Goal: Information Seeking & Learning: Find contact information

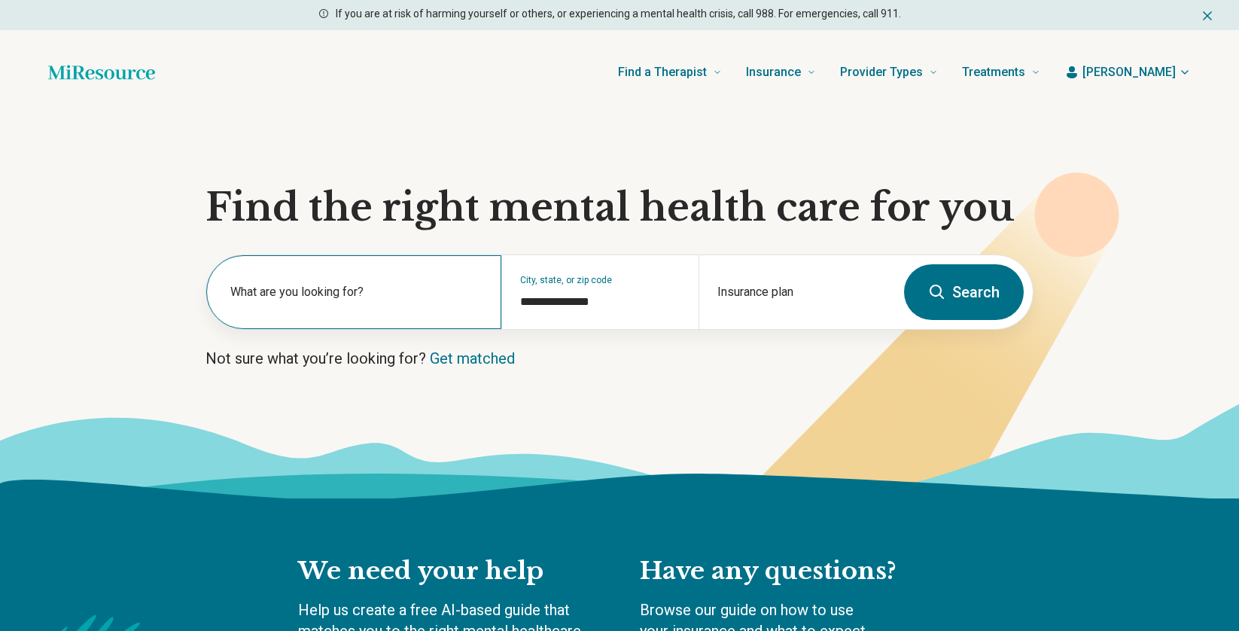
click at [330, 294] on label "What are you looking for?" at bounding box center [356, 292] width 253 height 18
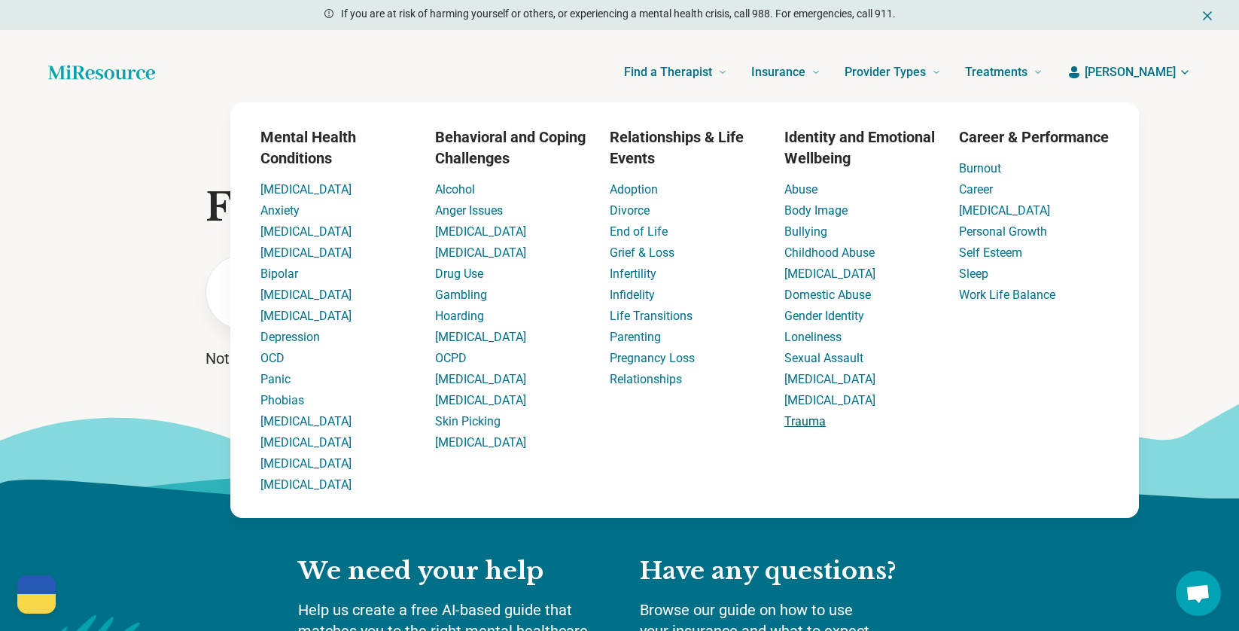
click at [807, 416] on link "Trauma" at bounding box center [804, 421] width 41 height 14
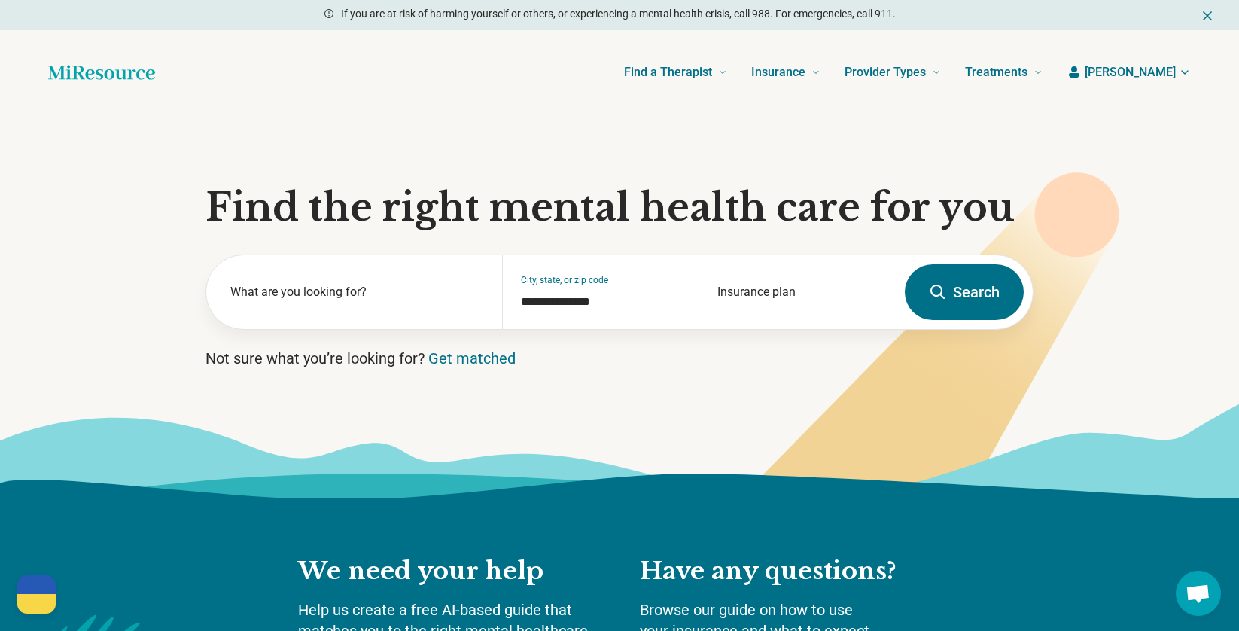
click at [1002, 310] on button "Search" at bounding box center [963, 292] width 119 height 56
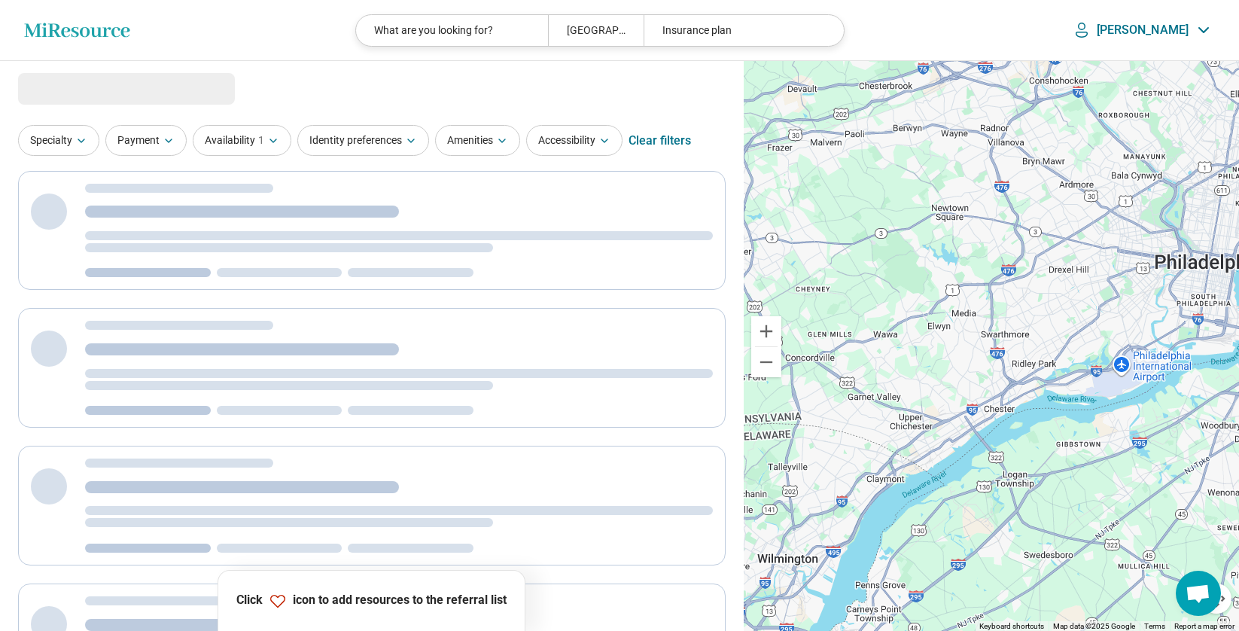
select select "***"
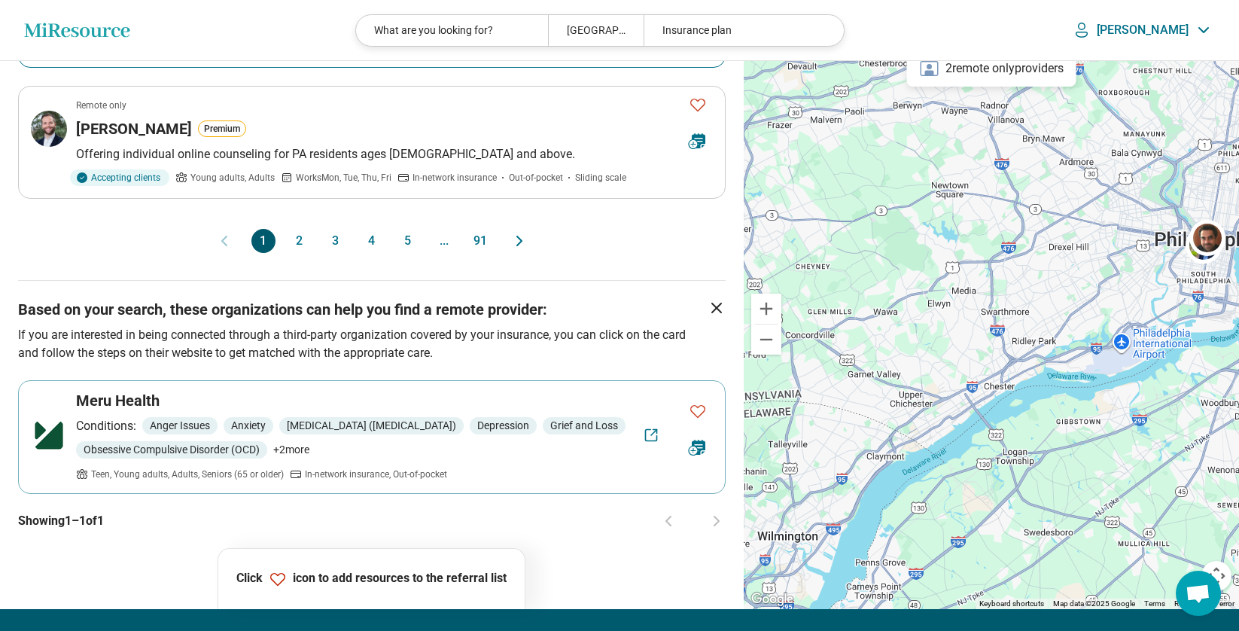
scroll to position [1655, 0]
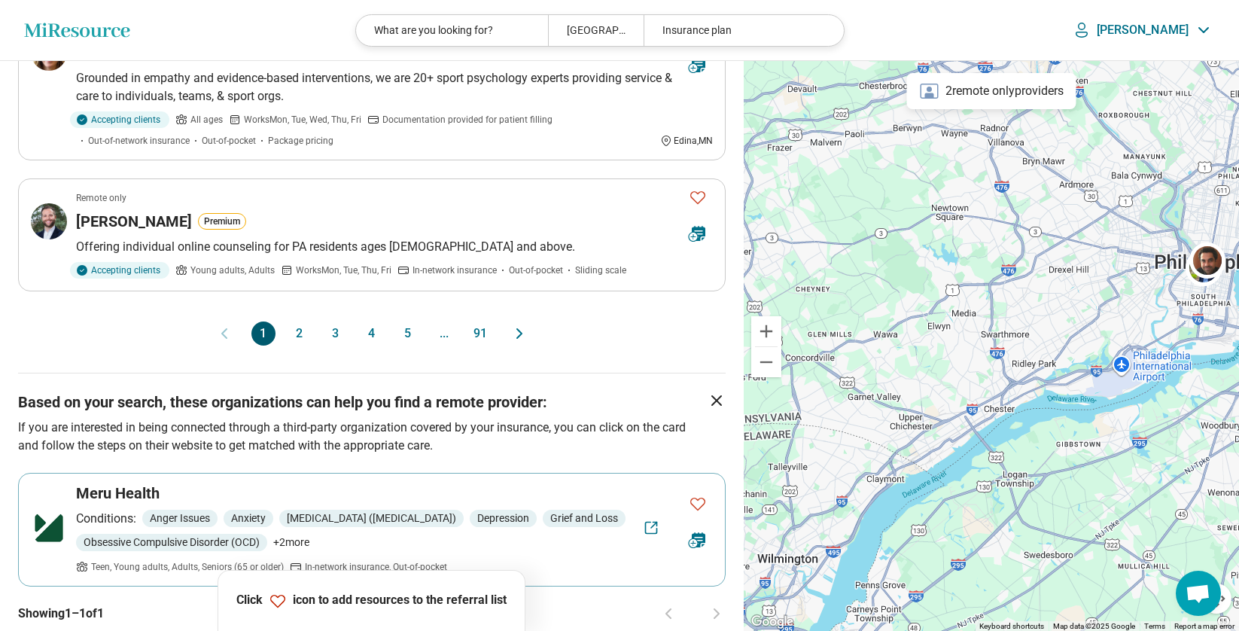
click at [360, 321] on button "4" at bounding box center [372, 333] width 24 height 24
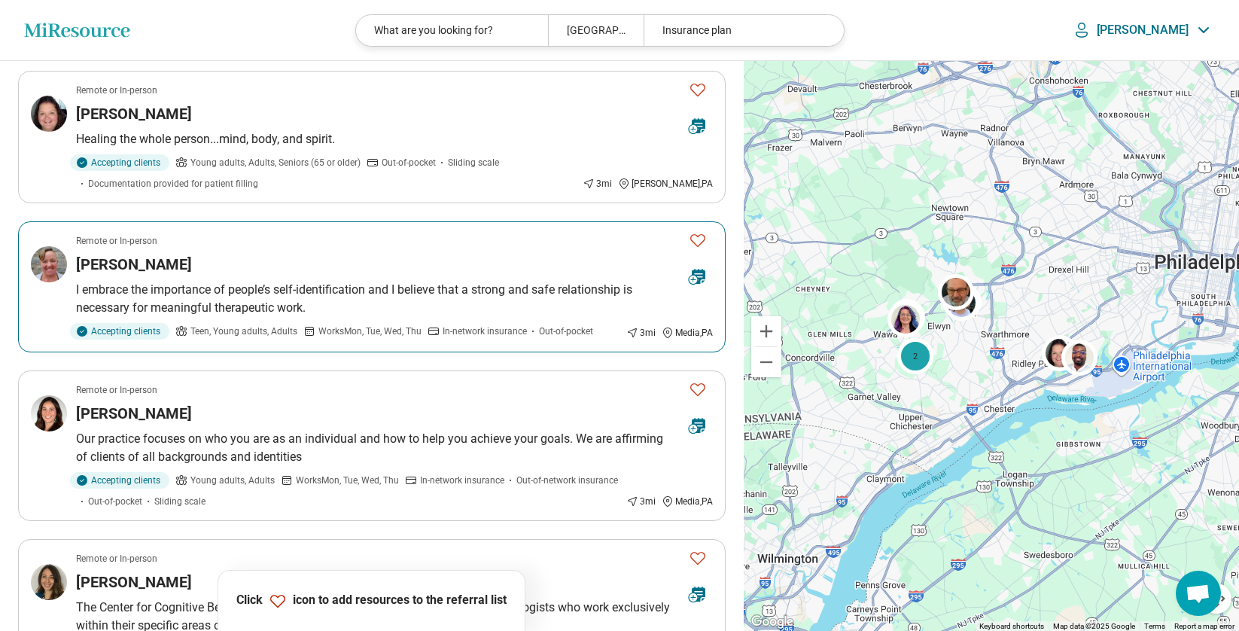
scroll to position [466, 0]
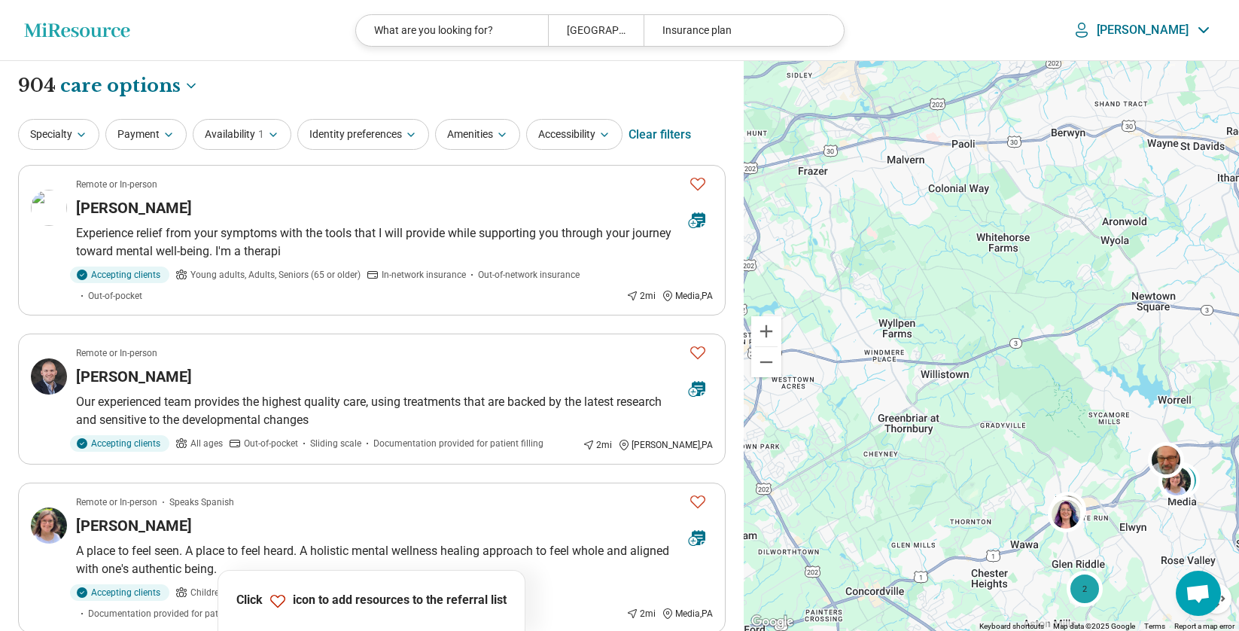
click at [1175, 24] on p "[PERSON_NAME]" at bounding box center [1142, 30] width 92 height 15
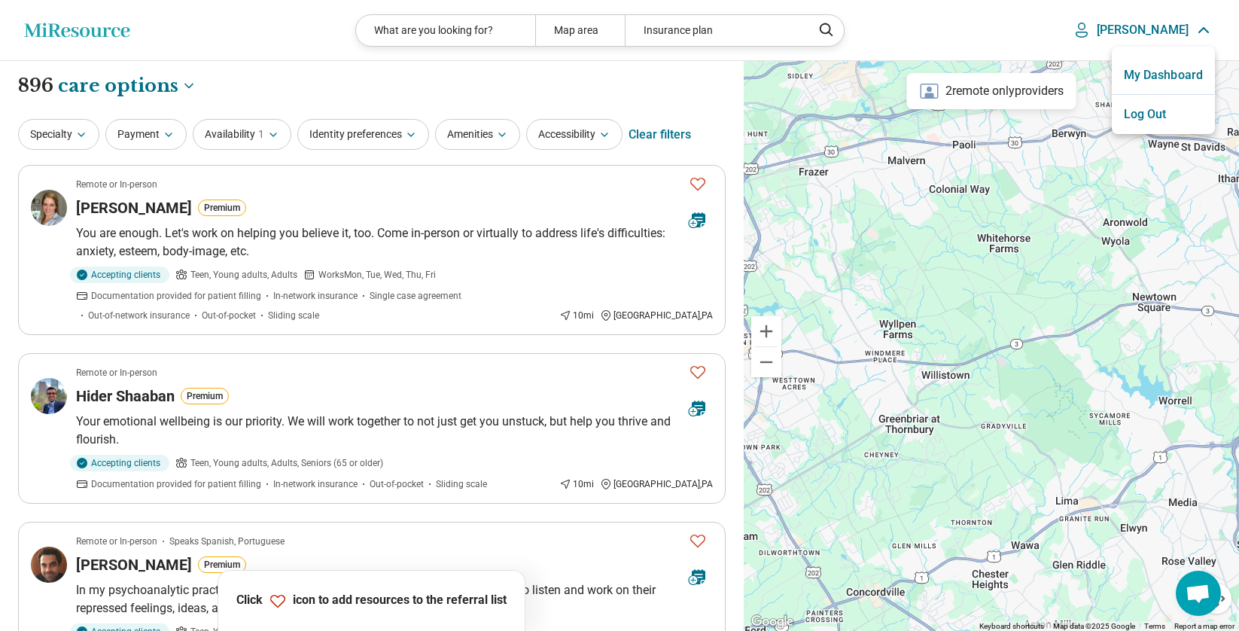
click at [1150, 67] on link "My Dashboard" at bounding box center [1162, 75] width 103 height 39
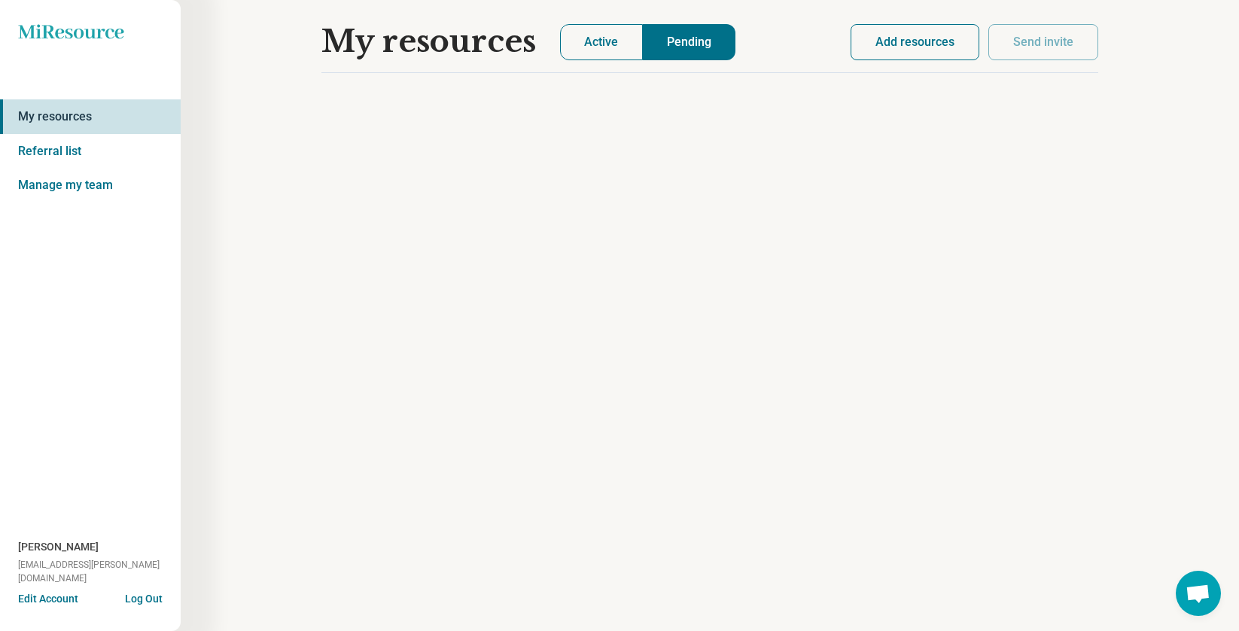
click at [920, 34] on button "Add resources" at bounding box center [914, 42] width 129 height 36
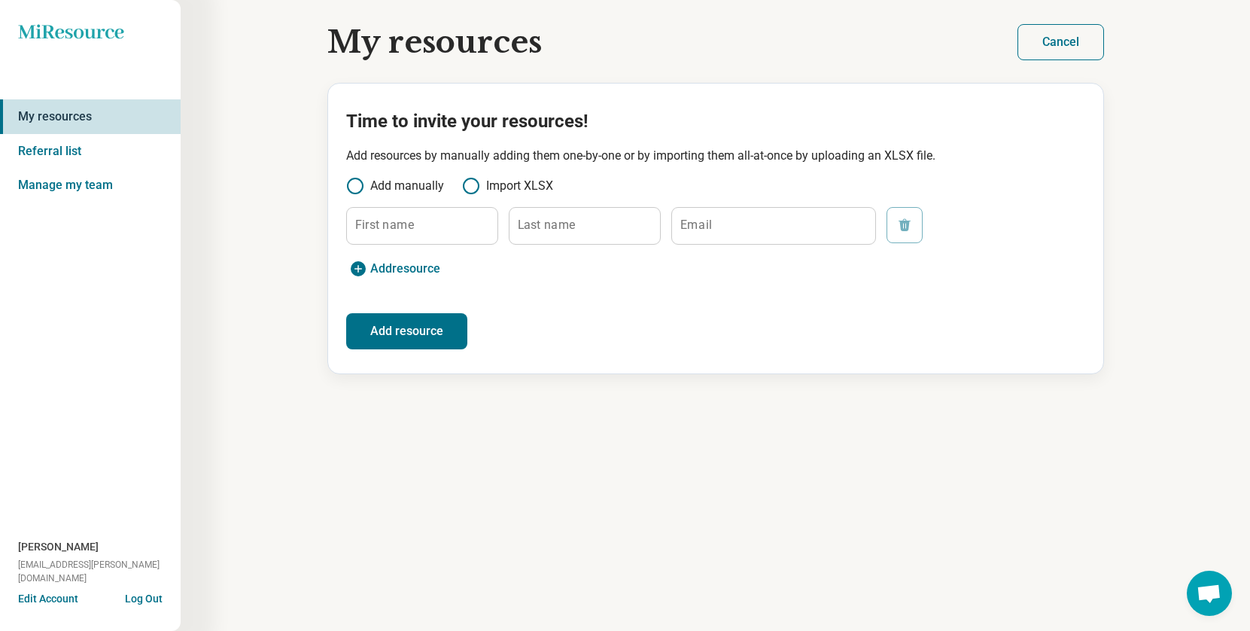
click at [49, 156] on link "Referral list" at bounding box center [90, 151] width 181 height 35
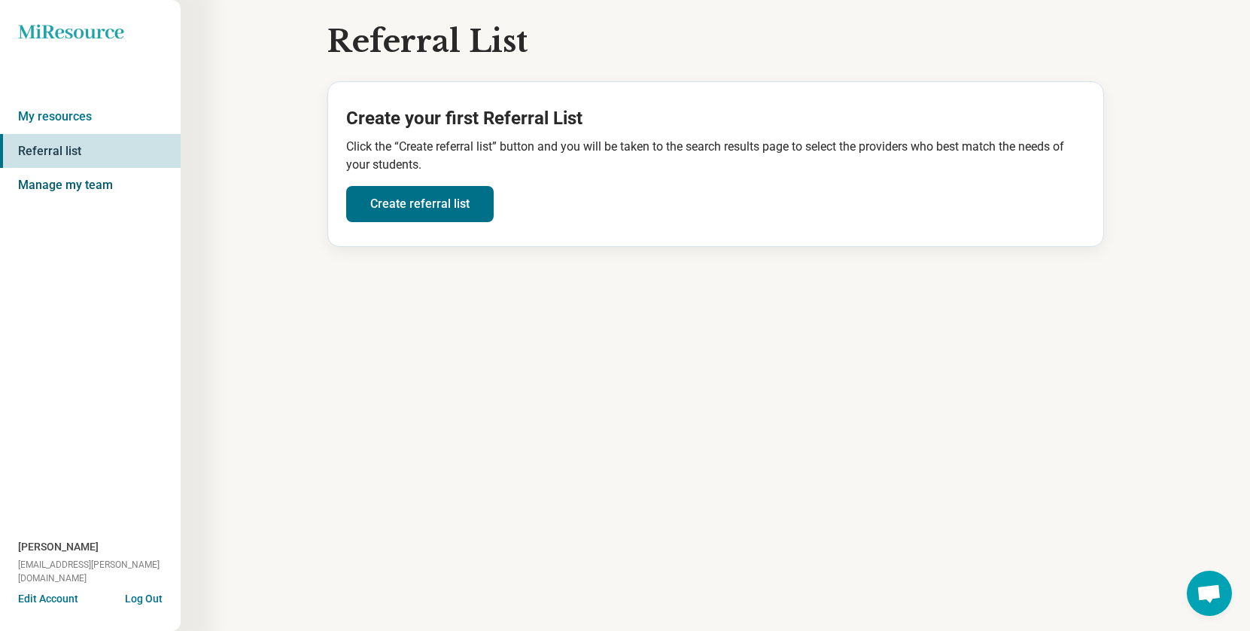
click at [50, 182] on link "Manage my team" at bounding box center [90, 185] width 181 height 35
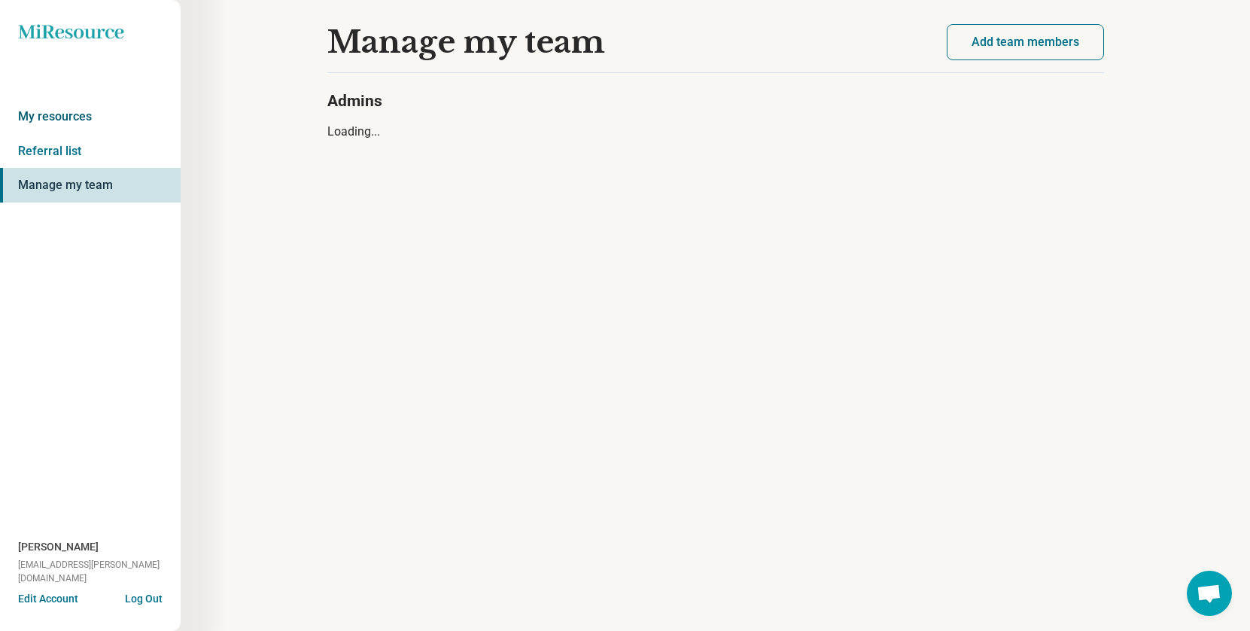
click at [50, 120] on link "My resources" at bounding box center [90, 116] width 181 height 35
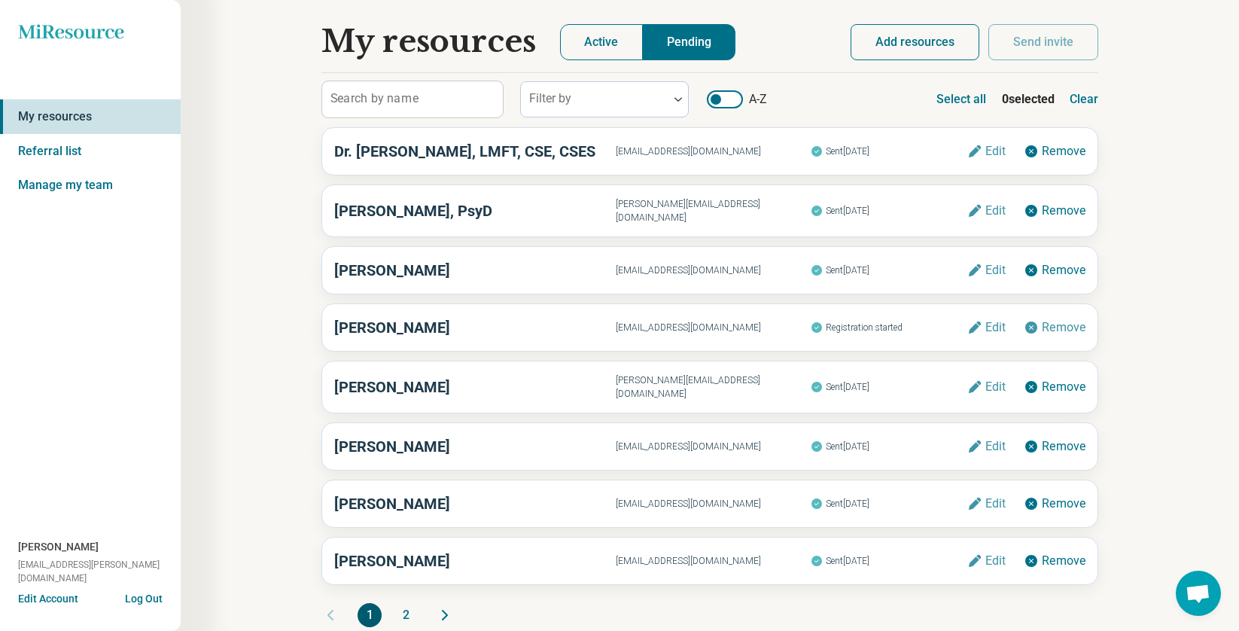
click at [402, 603] on button "2" at bounding box center [406, 615] width 24 height 24
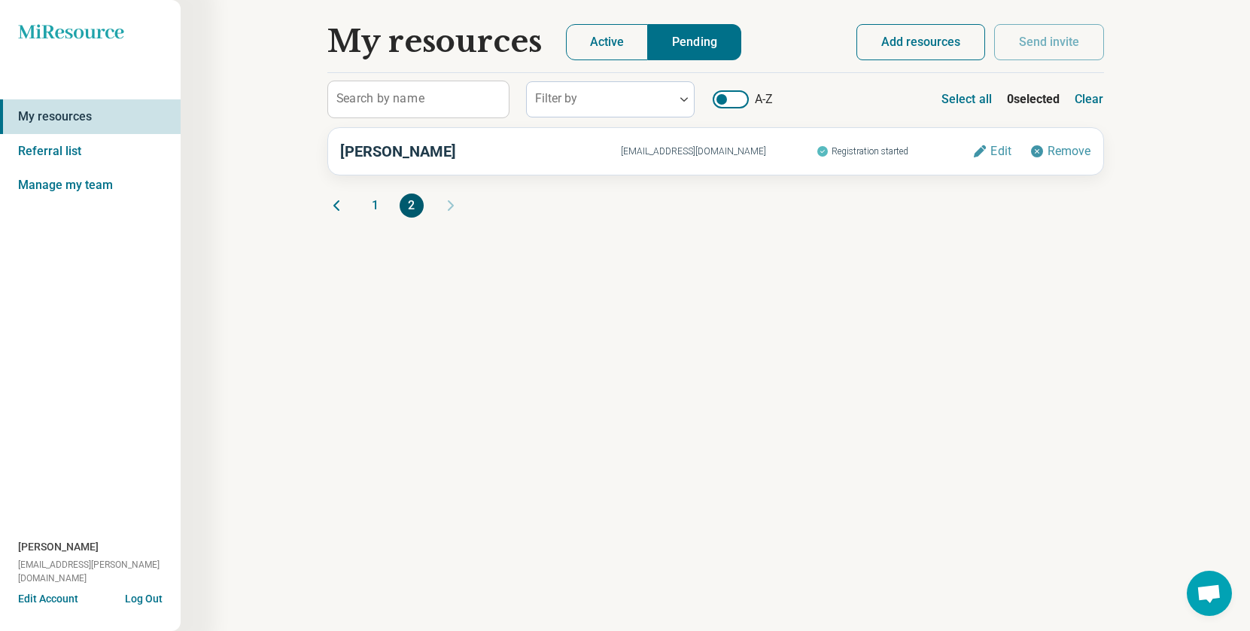
click at [365, 204] on button "1" at bounding box center [375, 205] width 24 height 24
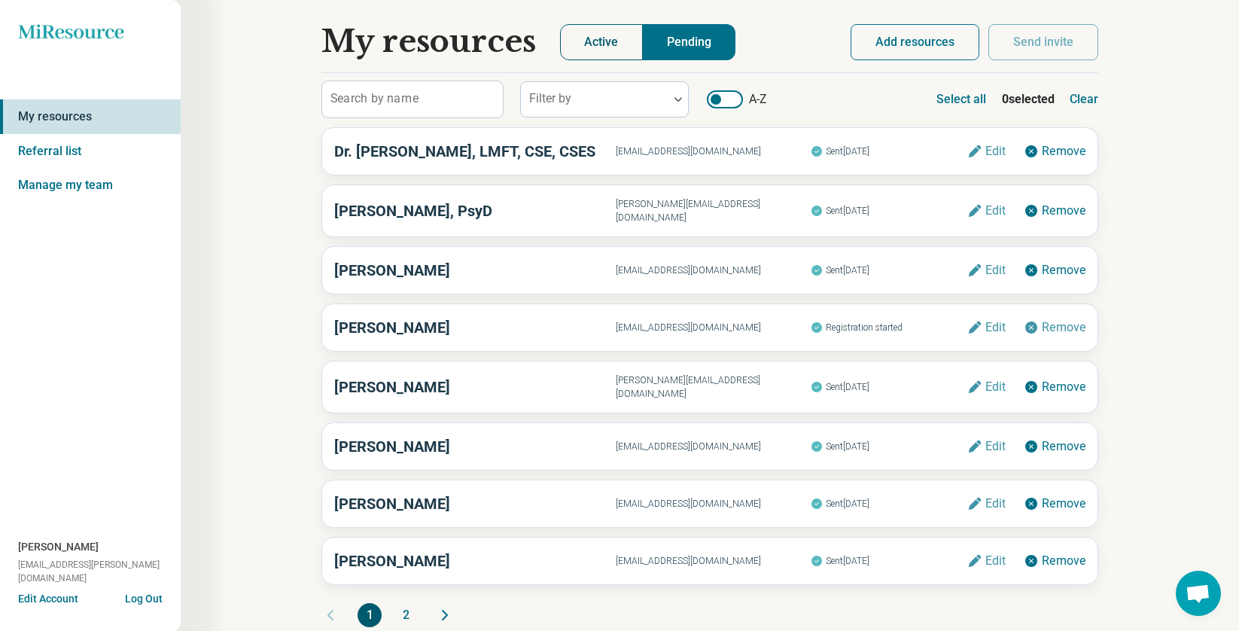
click at [630, 44] on button "Active" at bounding box center [601, 42] width 83 height 36
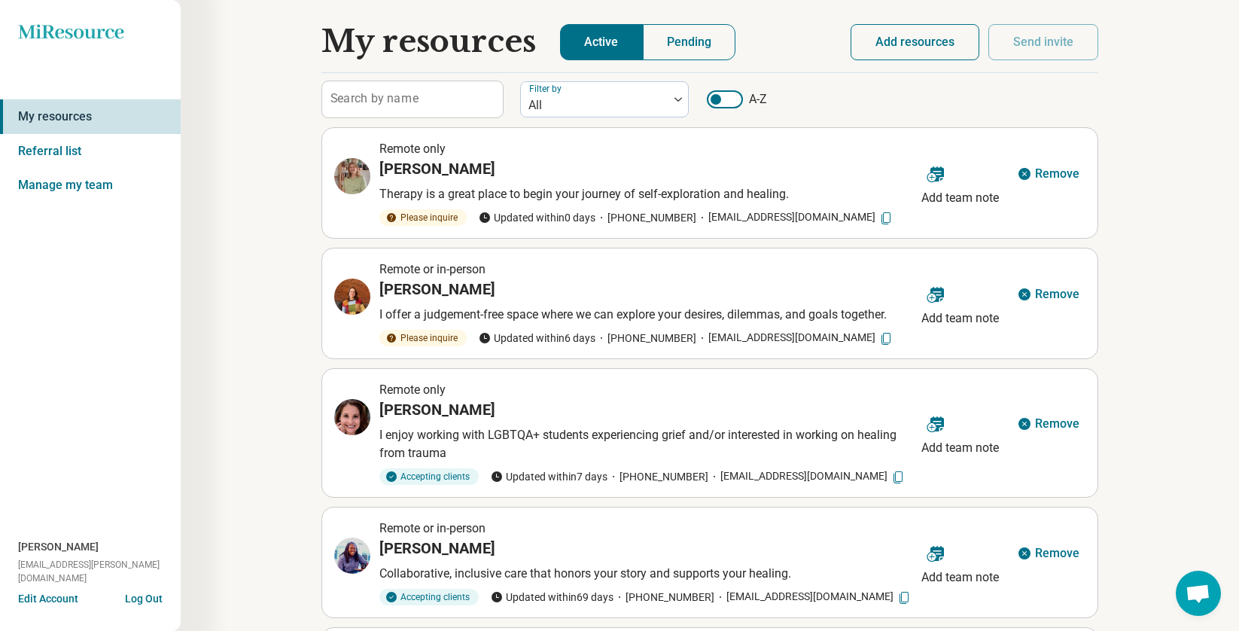
click at [878, 216] on icon at bounding box center [885, 218] width 15 height 15
click at [880, 217] on icon at bounding box center [885, 217] width 10 height 7
click at [423, 169] on h3 "[PERSON_NAME]" at bounding box center [437, 168] width 116 height 21
click at [372, 172] on div "Remote only [PERSON_NAME] Therapy is a great place to begin your journey of sel…" at bounding box center [624, 183] width 581 height 86
click at [354, 174] on icon at bounding box center [355, 172] width 7 height 7
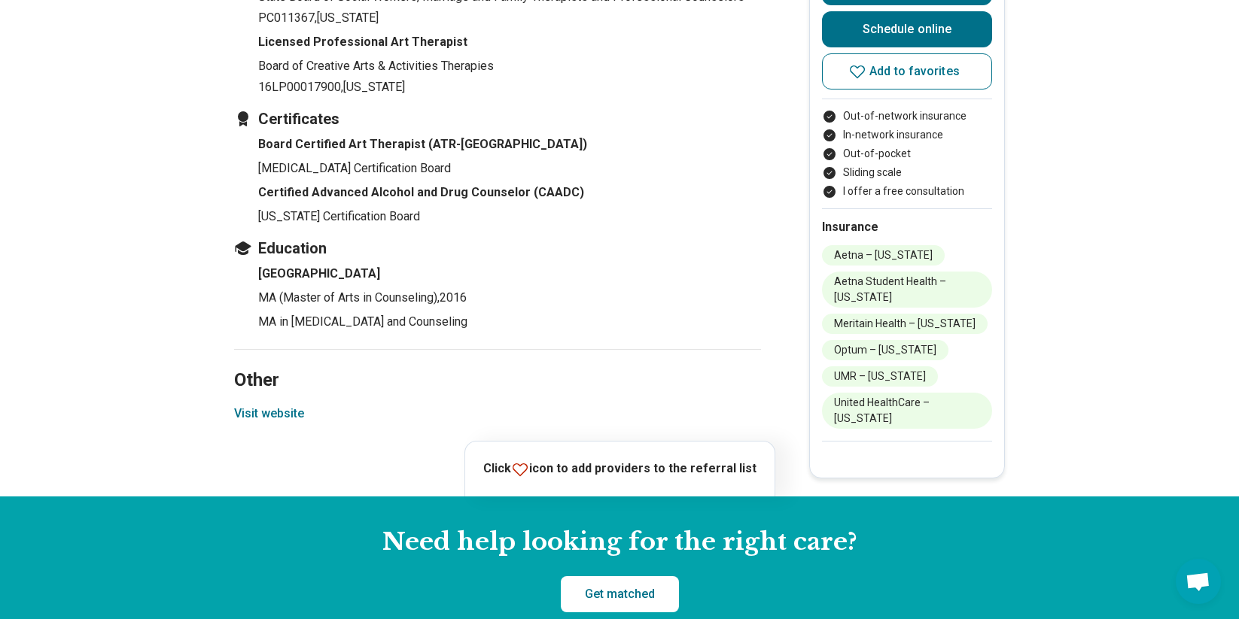
scroll to position [1655, 0]
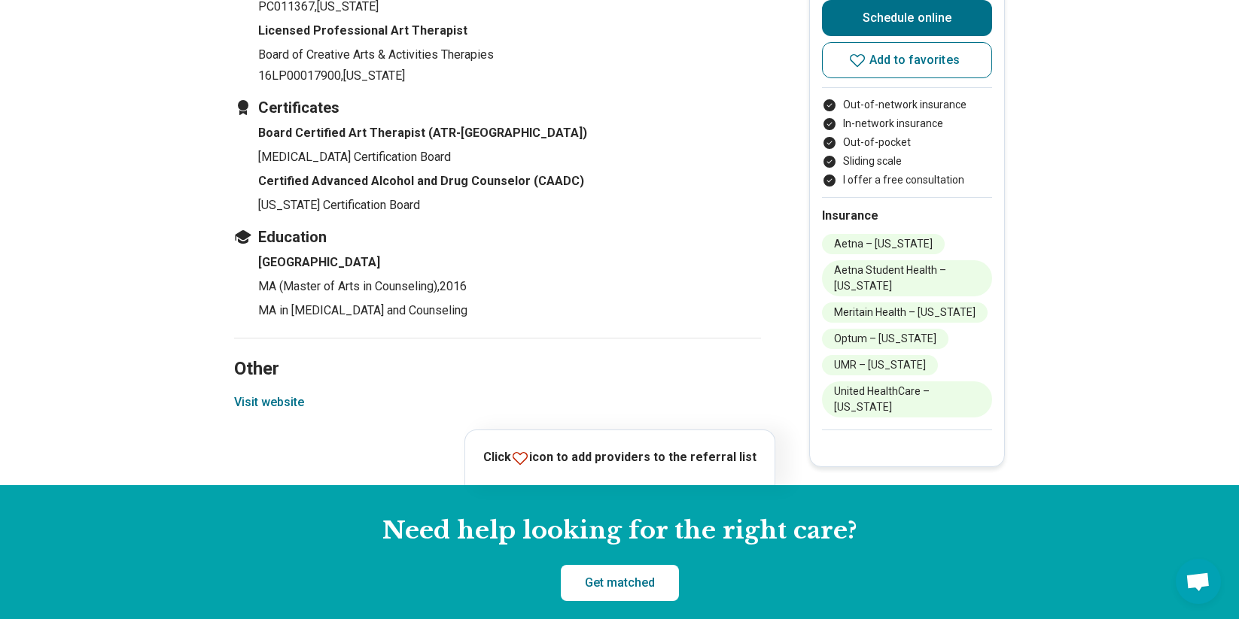
click at [273, 394] on button "Visit website" at bounding box center [269, 403] width 70 height 18
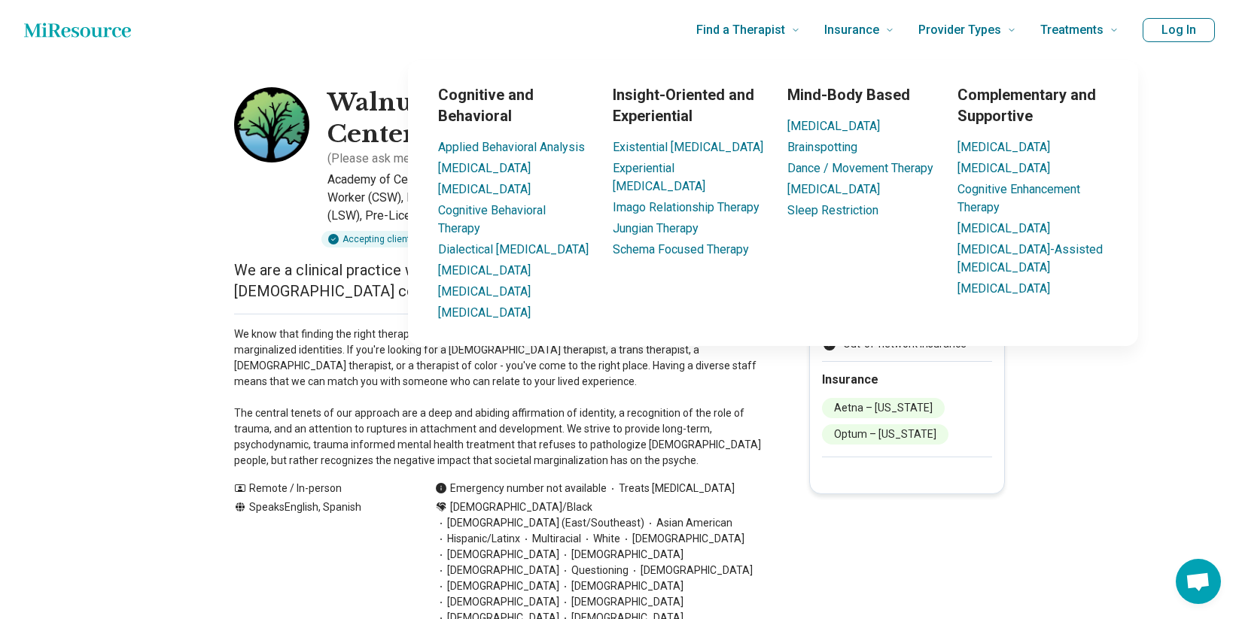
click at [1163, 26] on button "Log In" at bounding box center [1178, 30] width 72 height 24
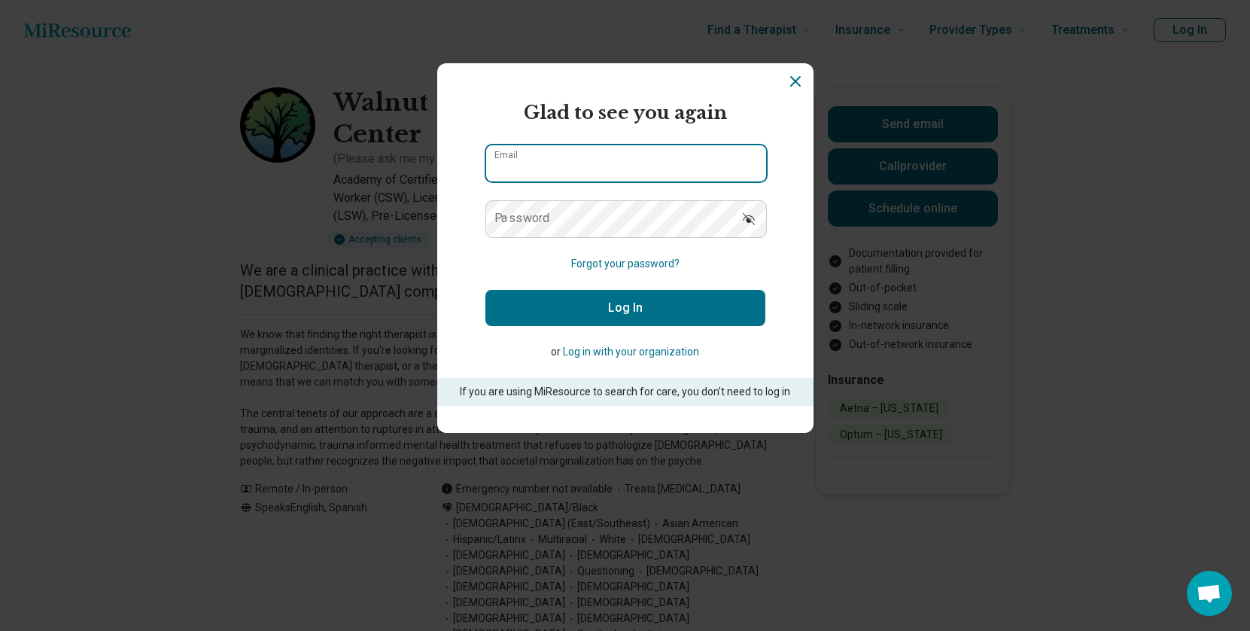
type input "**********"
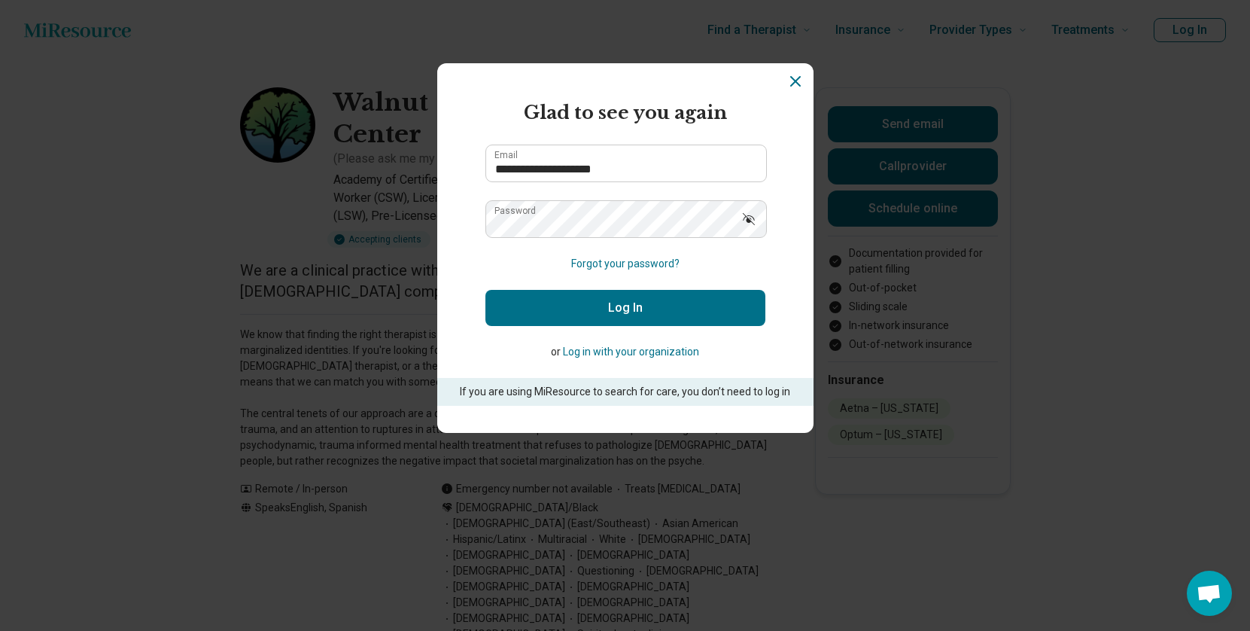
click at [603, 311] on button "Log In" at bounding box center [625, 308] width 280 height 36
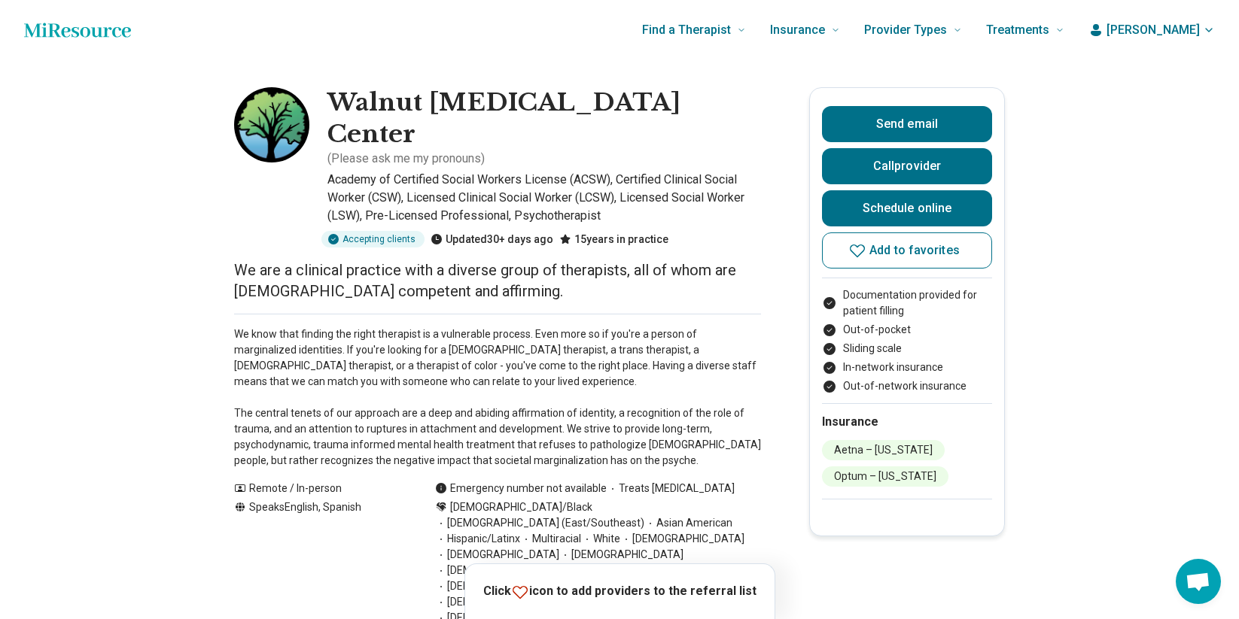
click at [1103, 31] on icon "button" at bounding box center [1095, 30] width 15 height 15
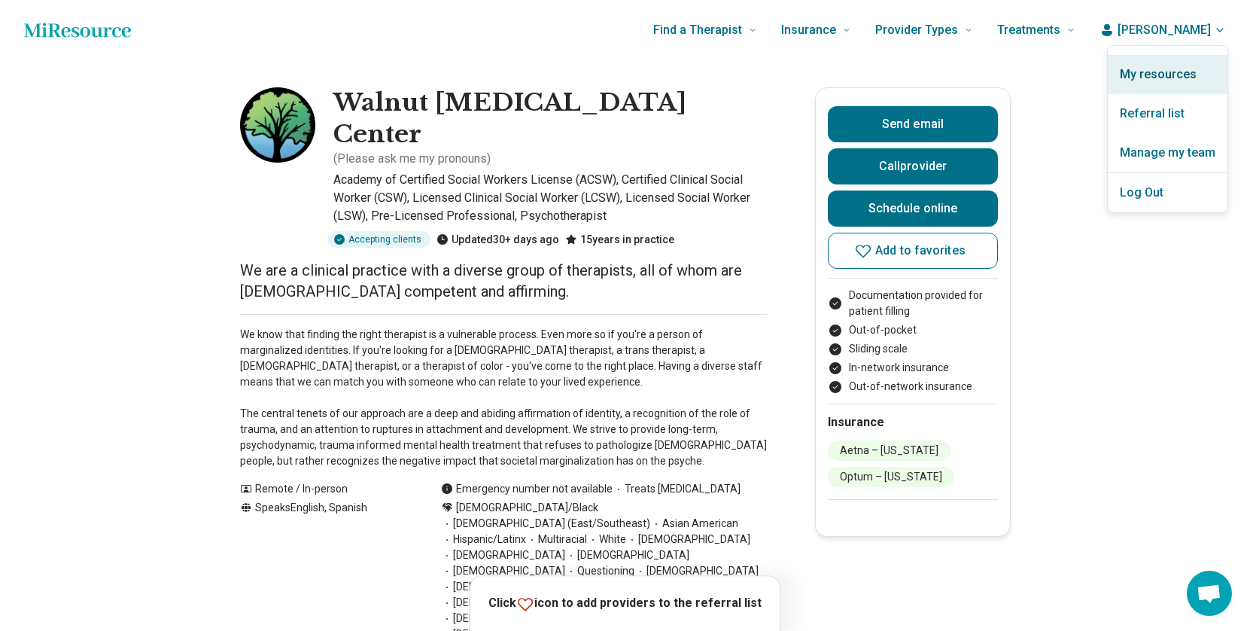
click at [1165, 69] on link "My resources" at bounding box center [1168, 74] width 120 height 39
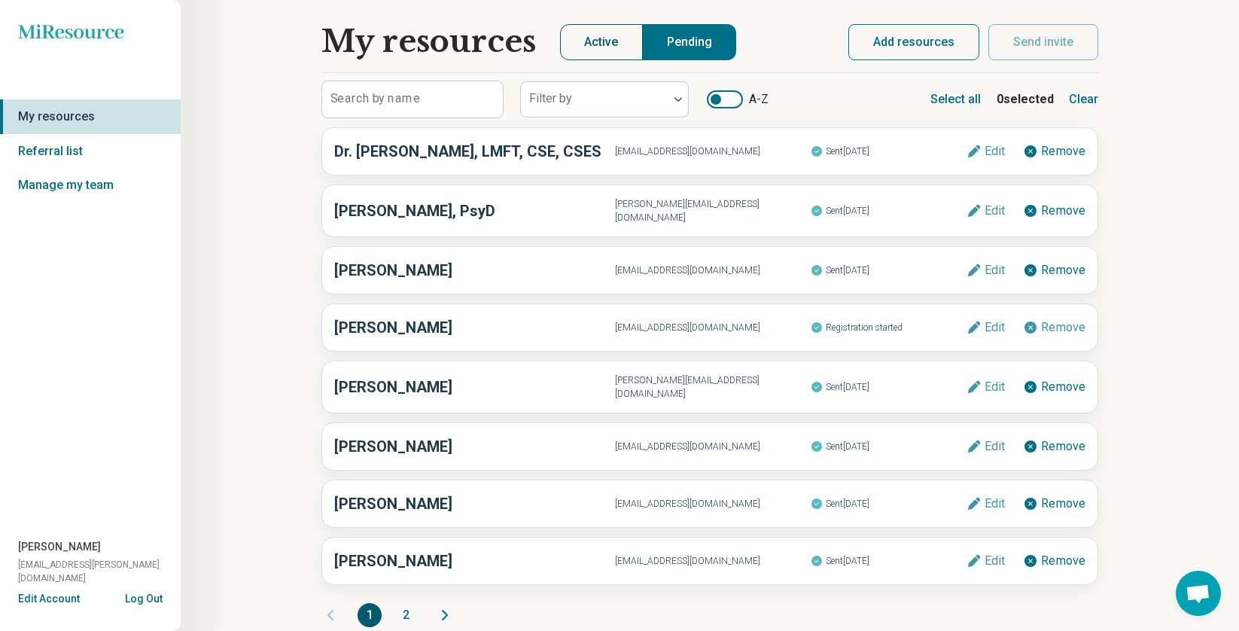
click at [593, 47] on button "Active" at bounding box center [601, 42] width 83 height 36
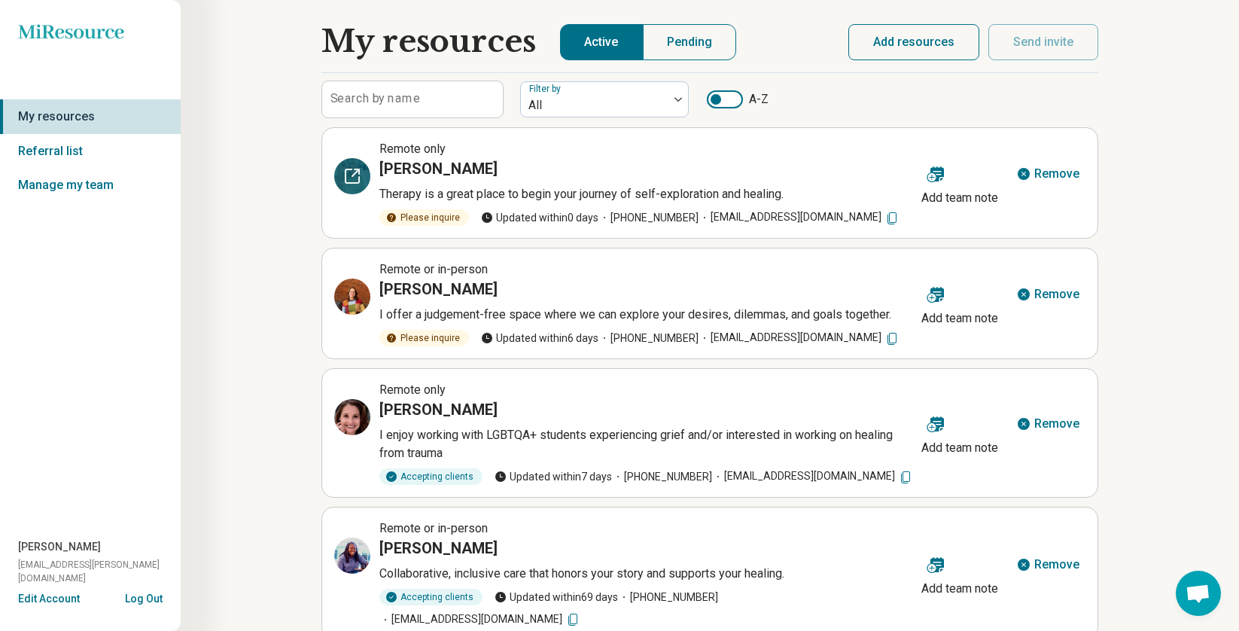
click at [354, 179] on icon at bounding box center [352, 176] width 18 height 18
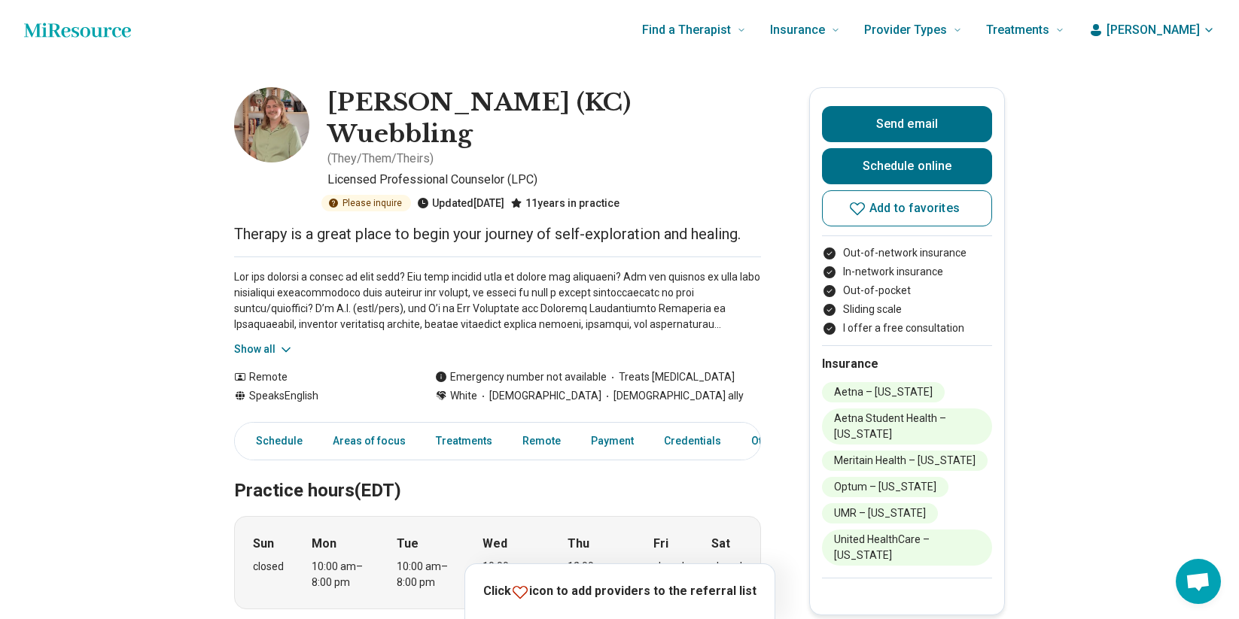
click at [338, 199] on icon at bounding box center [333, 203] width 9 height 9
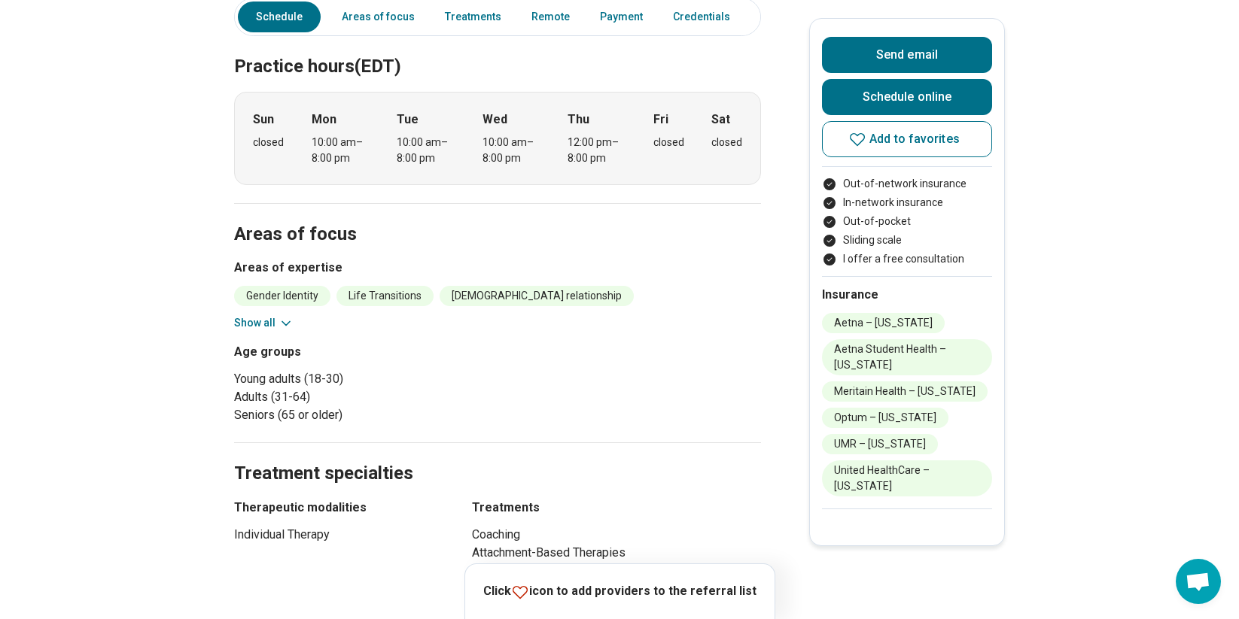
scroll to position [677, 0]
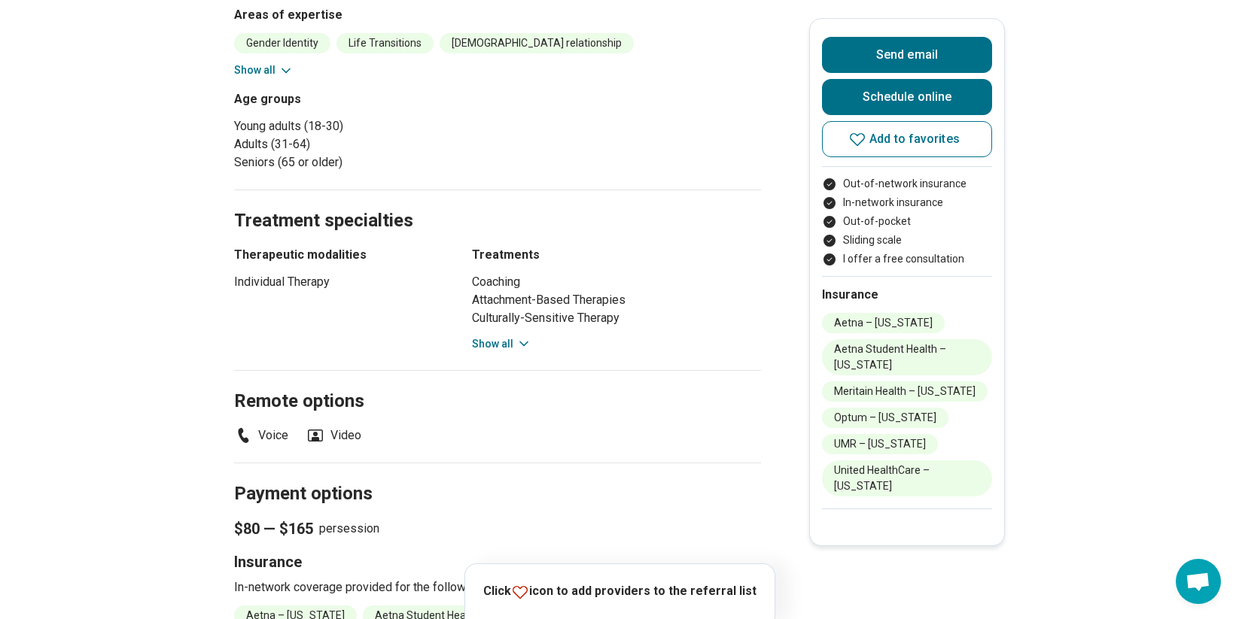
click at [504, 336] on button "Show all" at bounding box center [501, 344] width 59 height 16
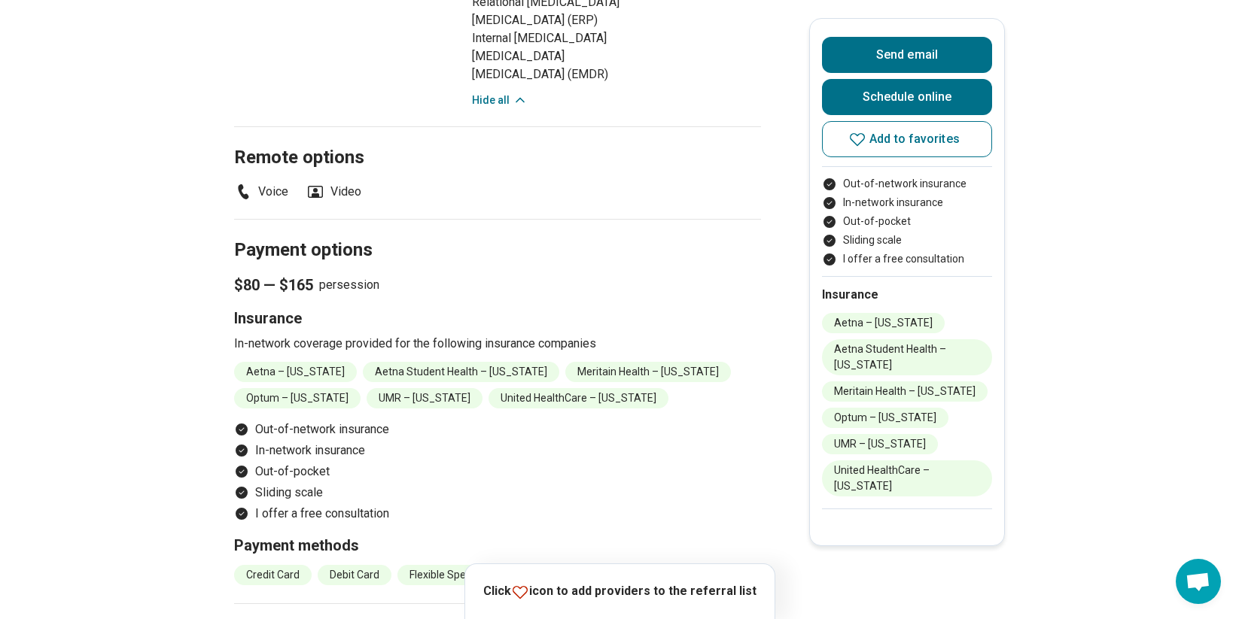
scroll to position [1279, 0]
